Goal: Information Seeking & Learning: Understand process/instructions

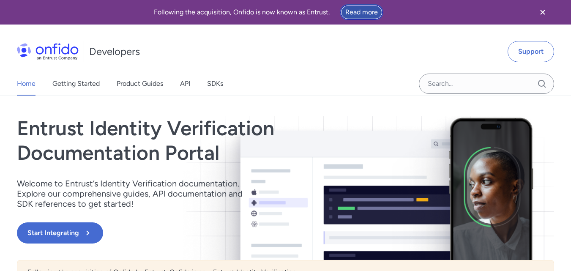
click at [354, 15] on link "Read more" at bounding box center [362, 12] width 44 height 16
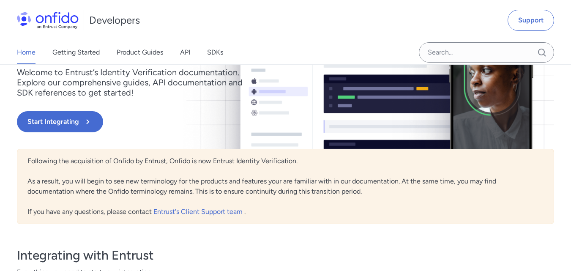
scroll to position [127, 0]
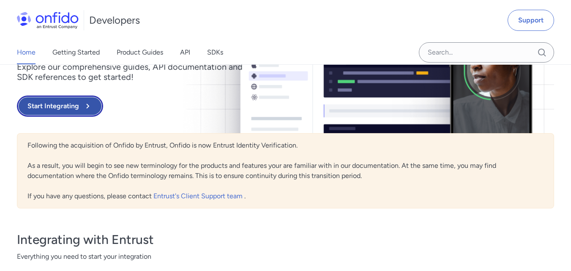
click at [73, 110] on button "Start Integrating" at bounding box center [60, 106] width 86 height 21
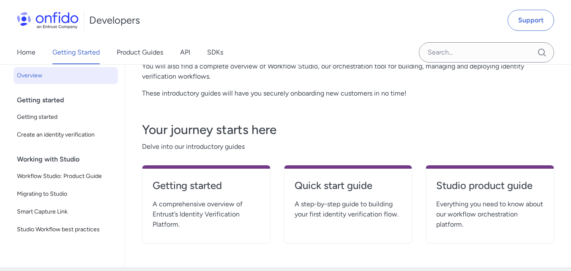
scroll to position [127, 0]
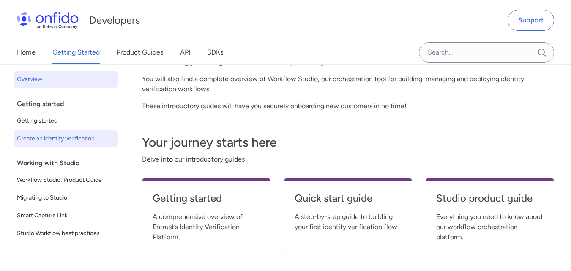
click at [67, 140] on span "Create an identity verification" at bounding box center [66, 139] width 98 height 10
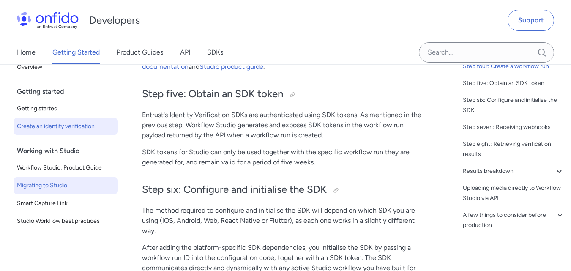
scroll to position [2664, 0]
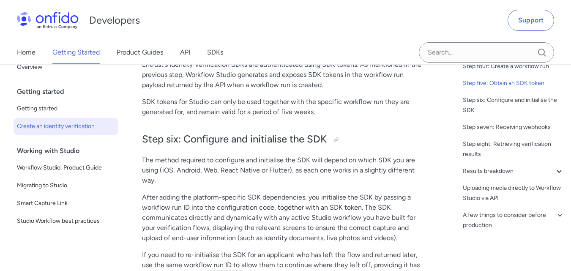
scroll to position [127, 0]
